Goal: Task Accomplishment & Management: Manage account settings

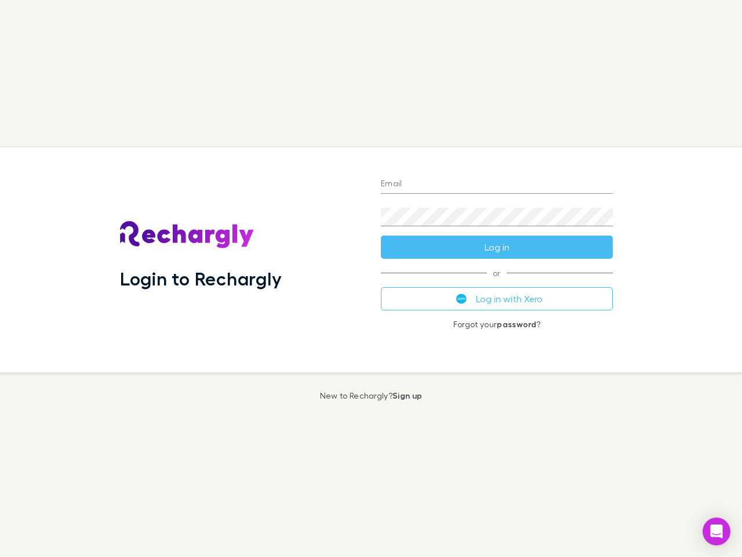
click at [371, 278] on div "Login to Rechargly" at bounding box center [241, 259] width 261 height 225
click at [497, 184] on input "Email" at bounding box center [497, 184] width 232 height 19
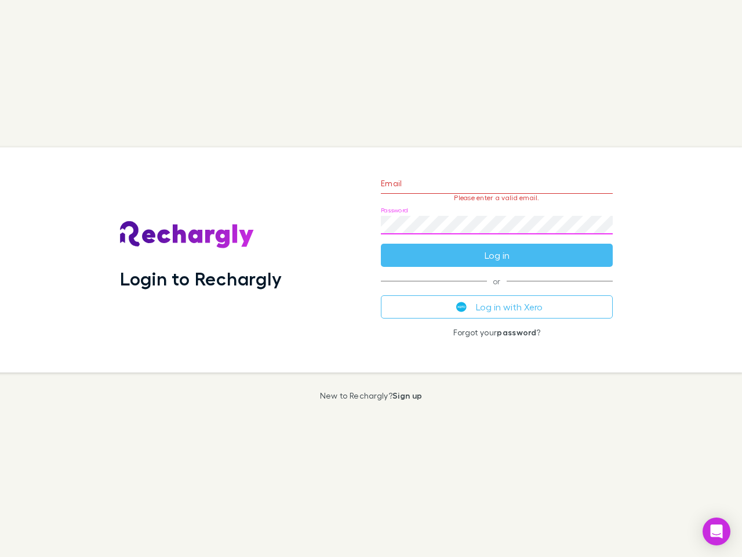
click at [497, 247] on form "Email Please enter a valid email. Password Log in" at bounding box center [497, 216] width 232 height 101
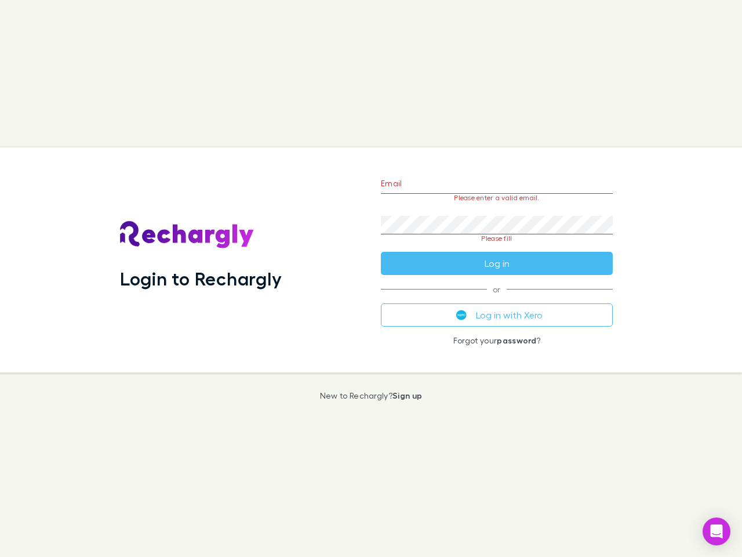
click at [497, 299] on div "Email Please enter a valid email. Password Please fill Log in or Log in with Xe…" at bounding box center [497, 259] width 251 height 225
click at [717, 531] on icon "Open Intercom Messenger" at bounding box center [717, 531] width 12 height 14
